Goal: Information Seeking & Learning: Learn about a topic

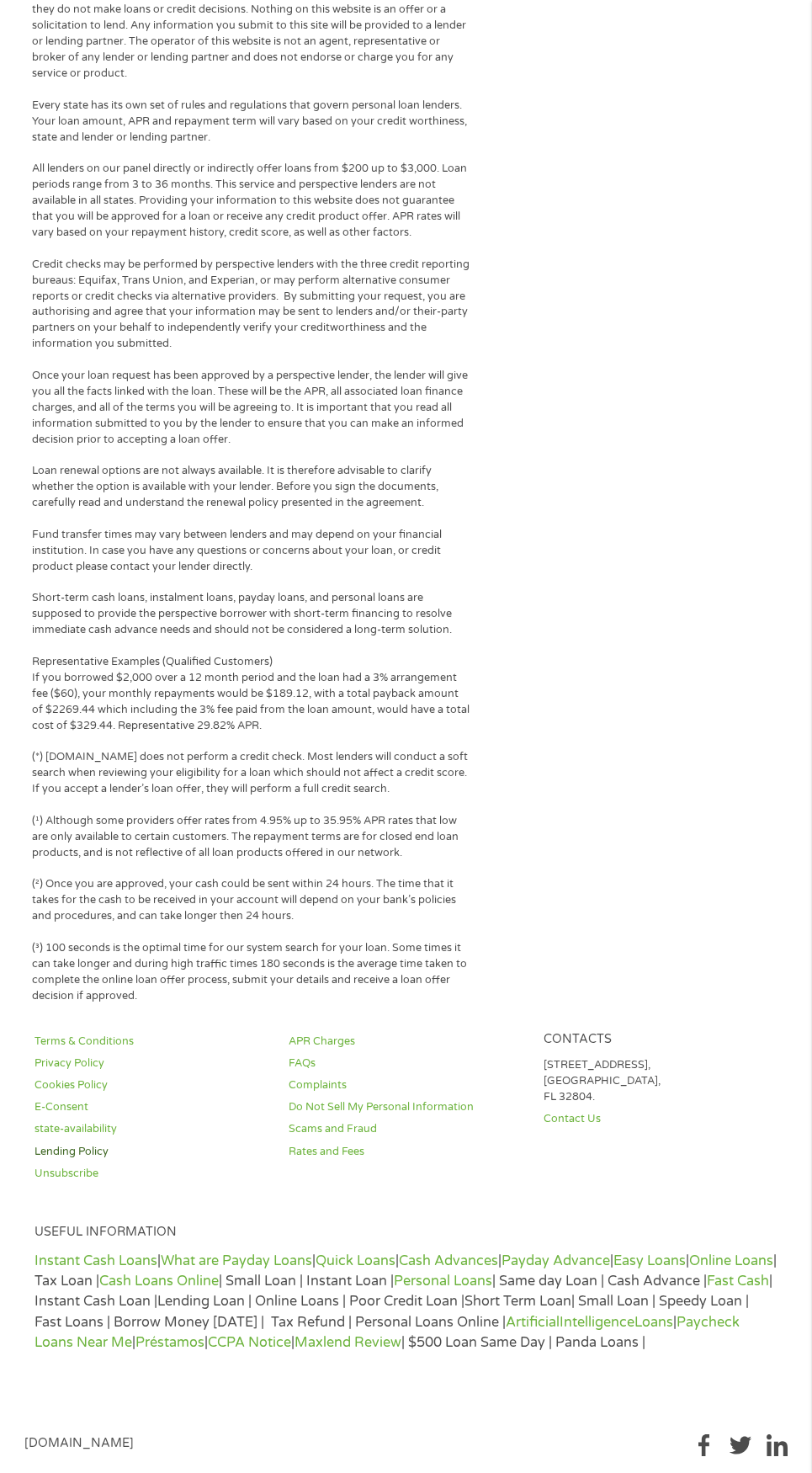
scroll to position [2034, 0]
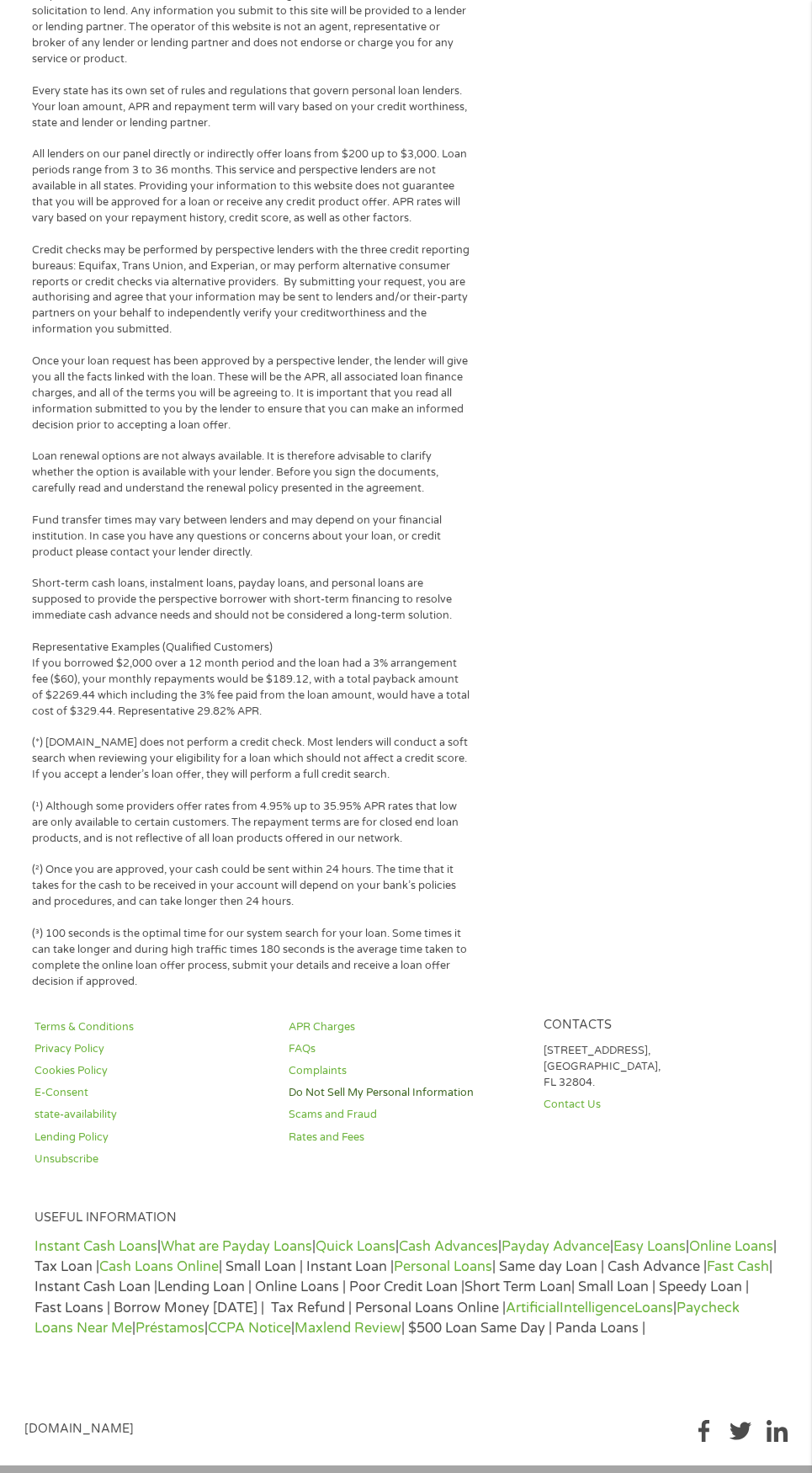
click at [438, 1085] on link "Do Not Sell My Personal Information" at bounding box center [405, 1093] width 234 height 16
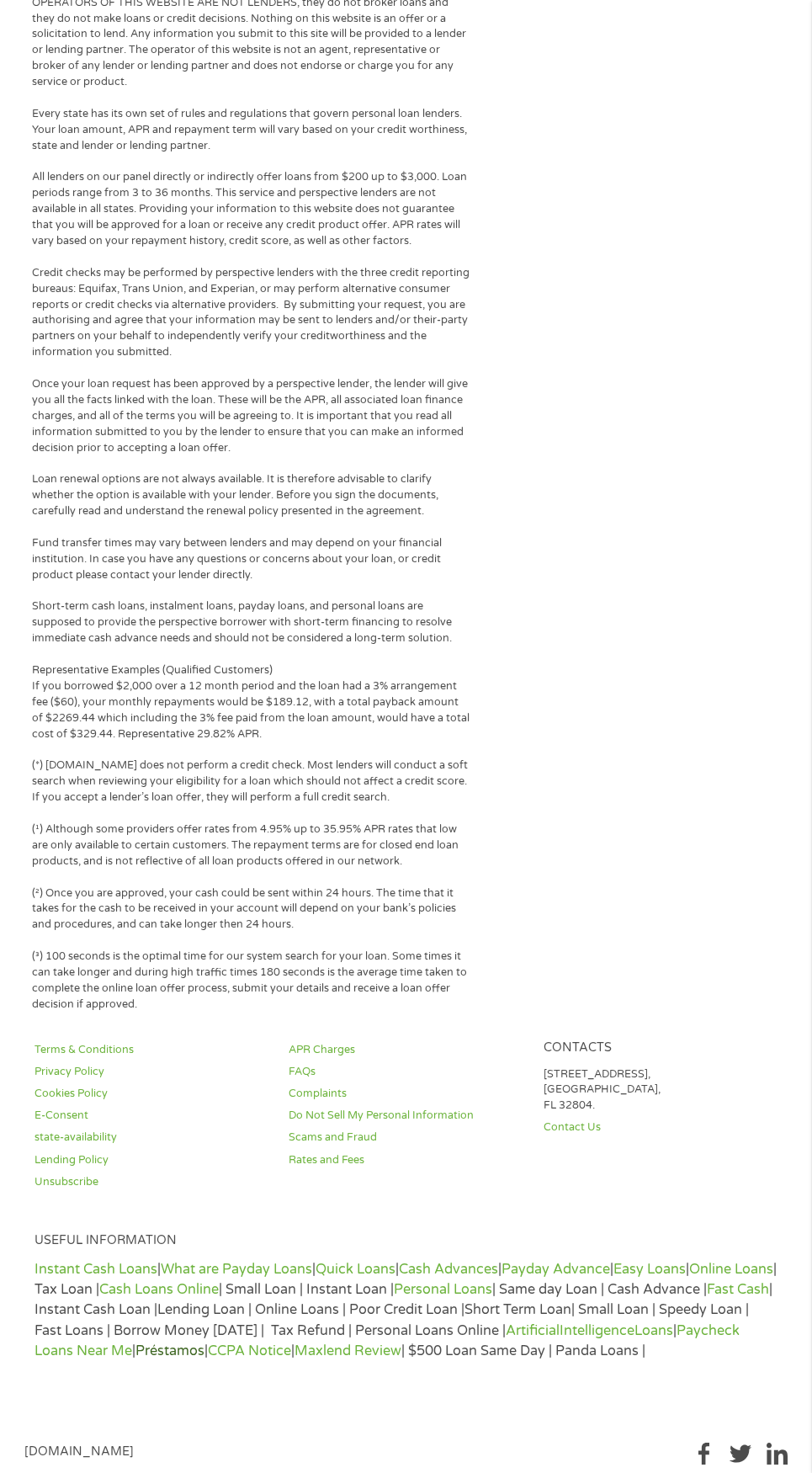
scroll to position [633, 0]
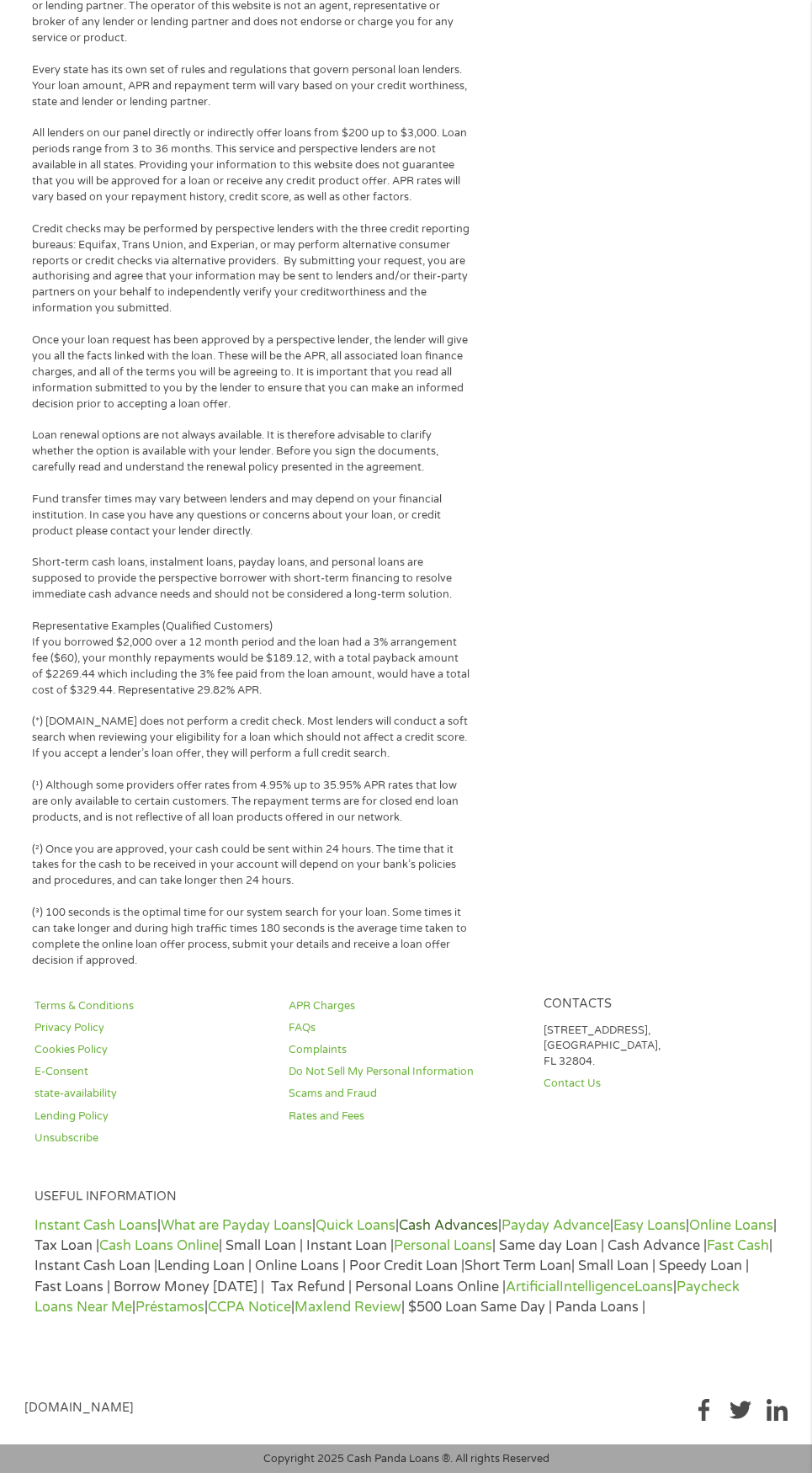
click at [478, 1222] on link "Cash Advances" at bounding box center [448, 1225] width 100 height 17
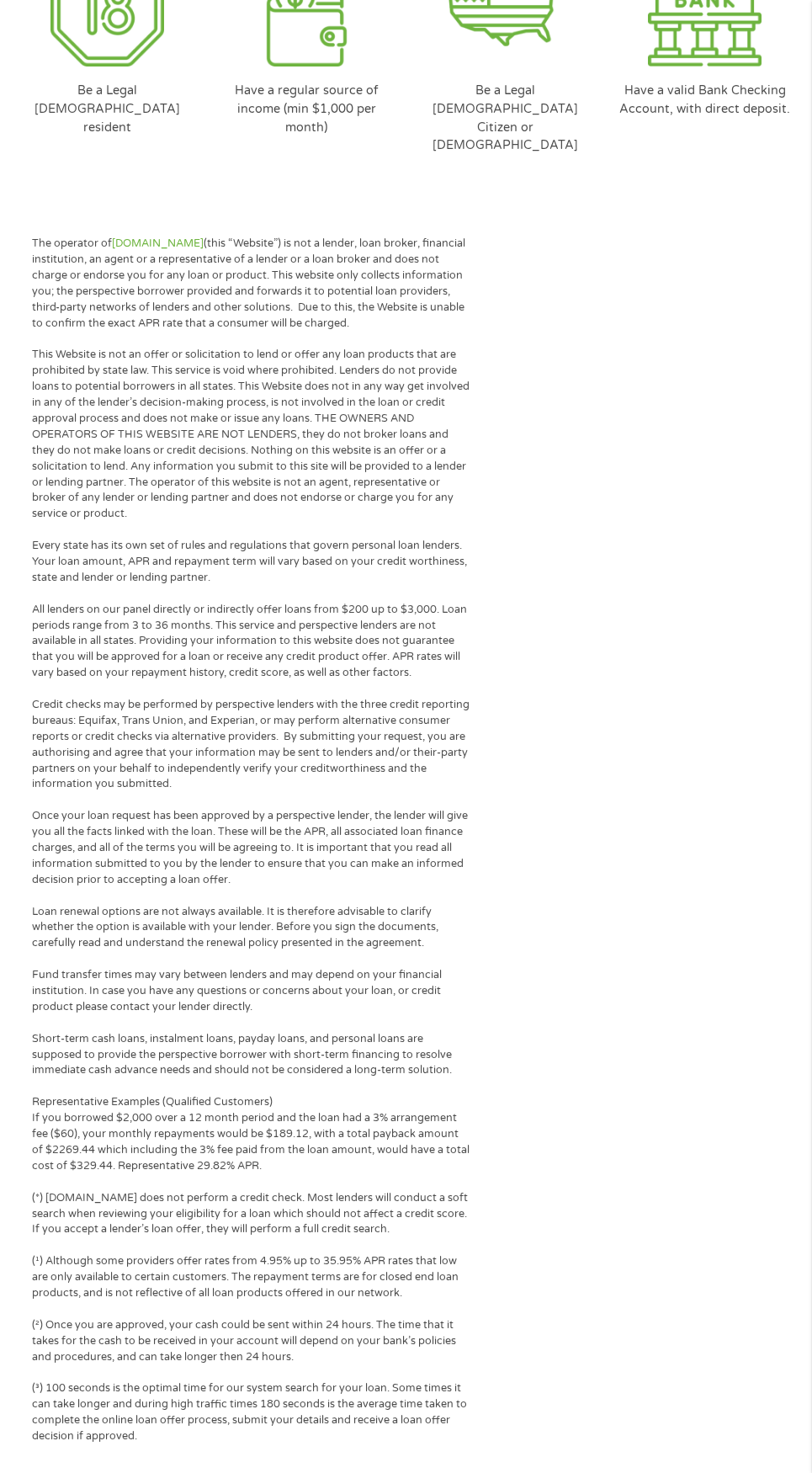
scroll to position [4367, 0]
